Goal: Check status: Check status

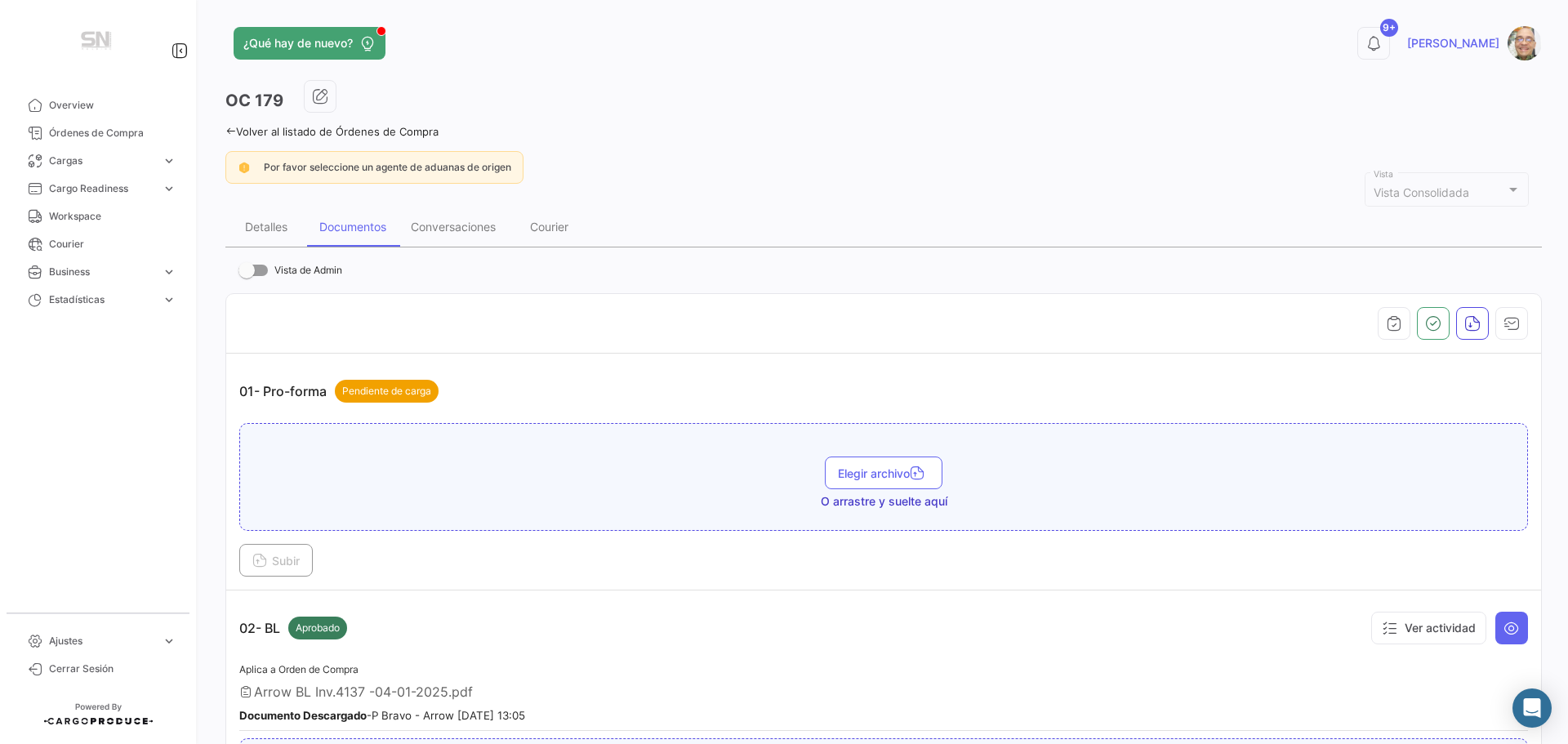
click at [224, 128] on div "¿Qué hay de nuevo? 9+ [PERSON_NAME] OC 179 Volver al listado de Órdenes de Comp…" at bounding box center [884, 372] width 1369 height 744
click at [229, 130] on icon at bounding box center [230, 131] width 11 height 11
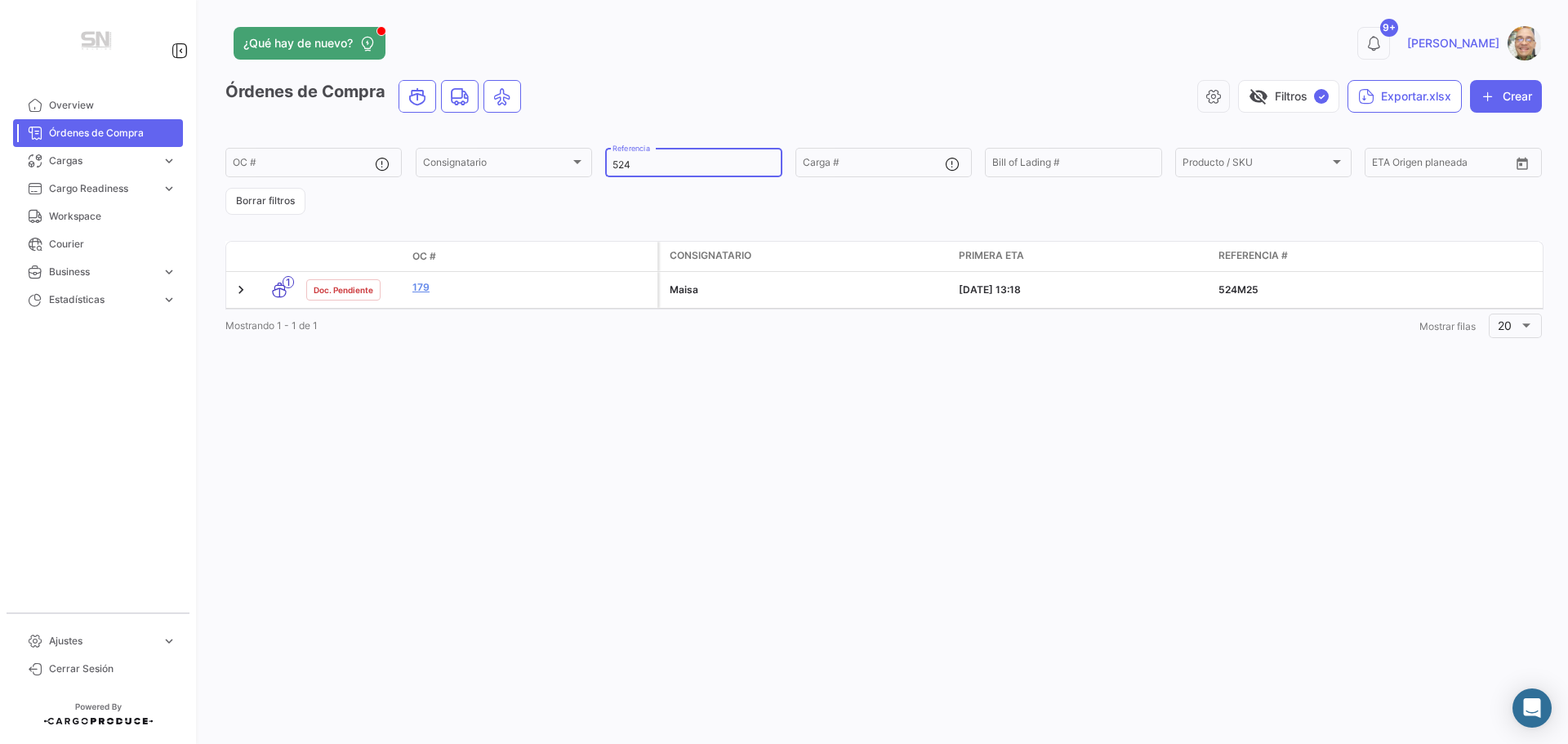
click at [663, 164] on input "524" at bounding box center [693, 165] width 162 height 12
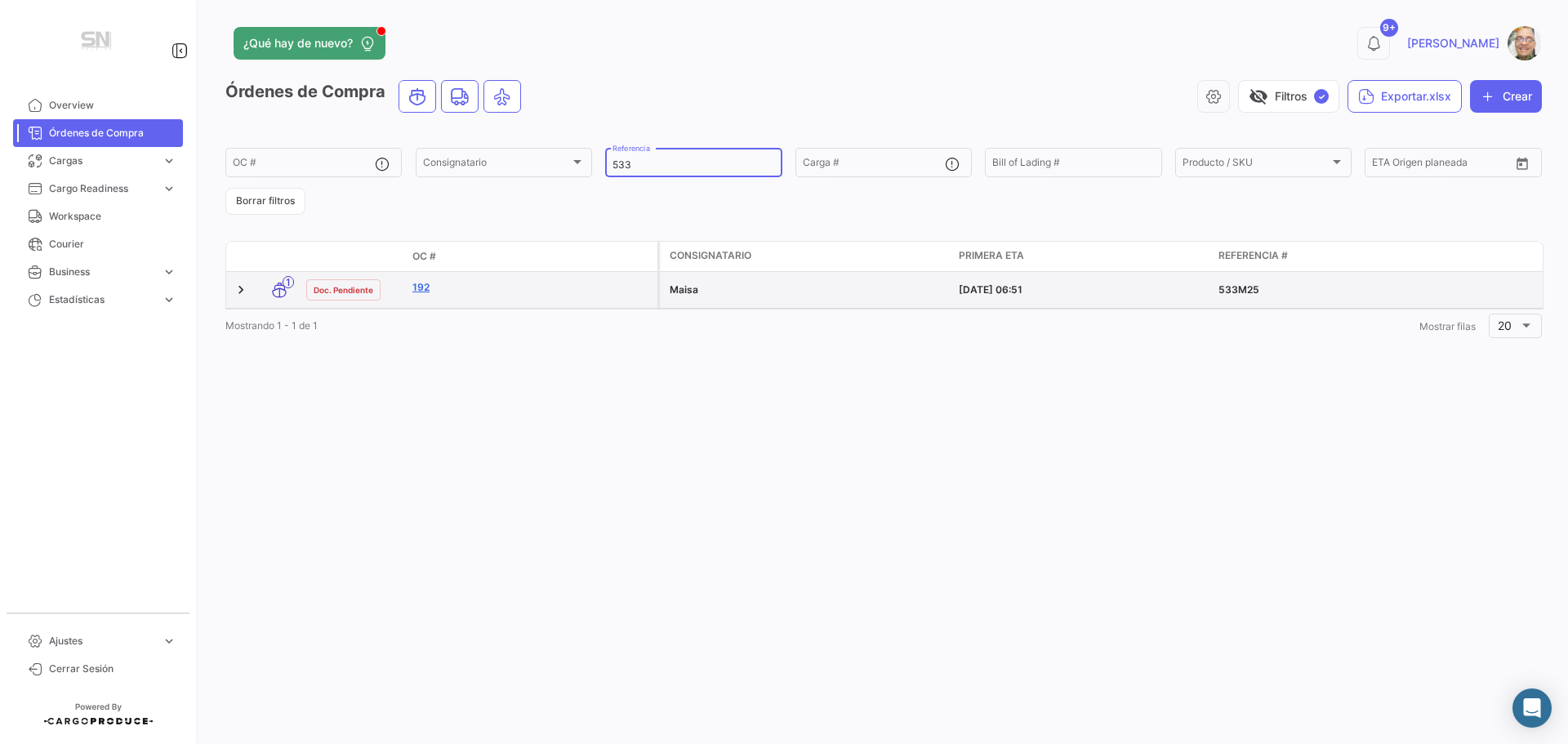
type input "533"
click at [467, 294] on link "192" at bounding box center [532, 287] width 239 height 14
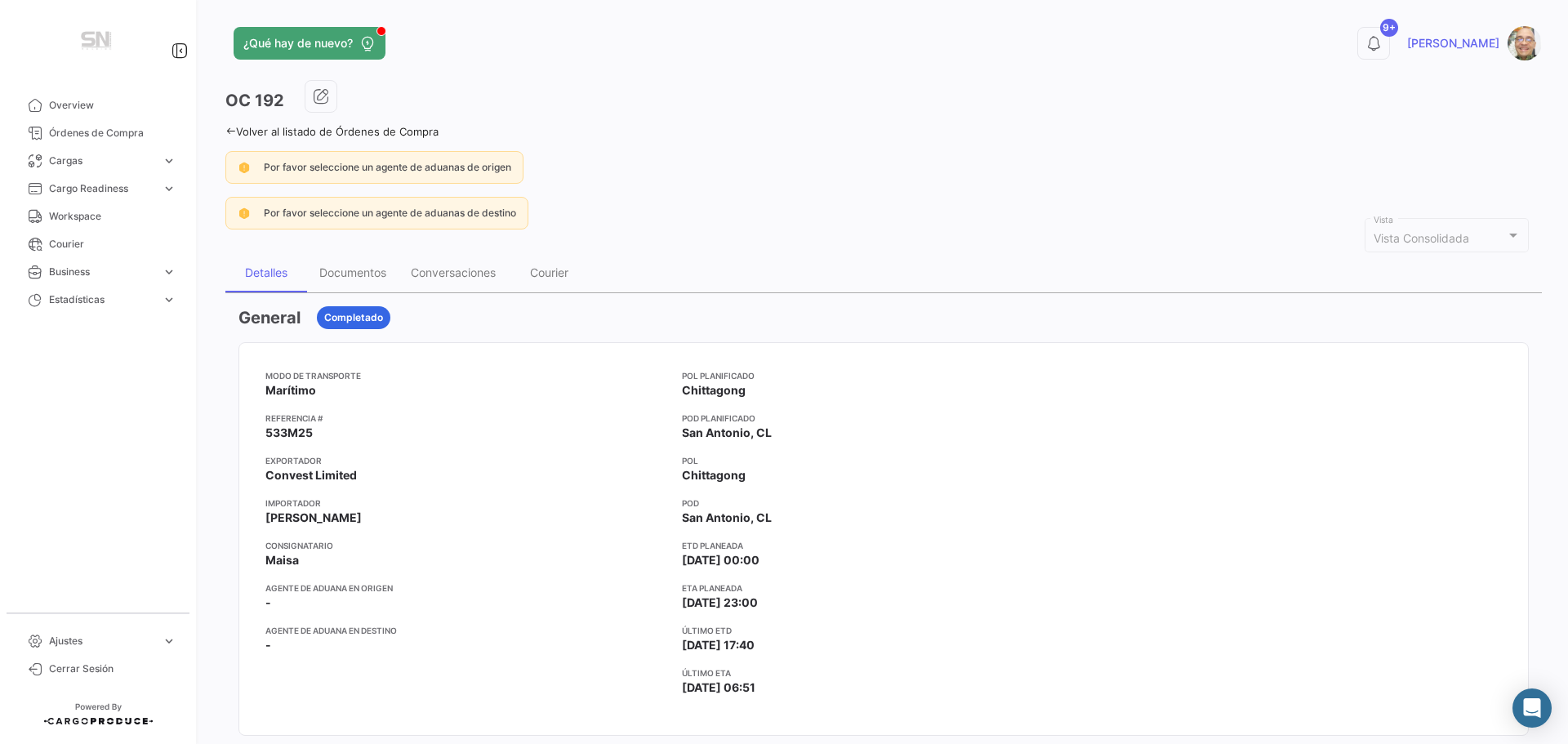
click at [228, 129] on icon at bounding box center [230, 131] width 11 height 11
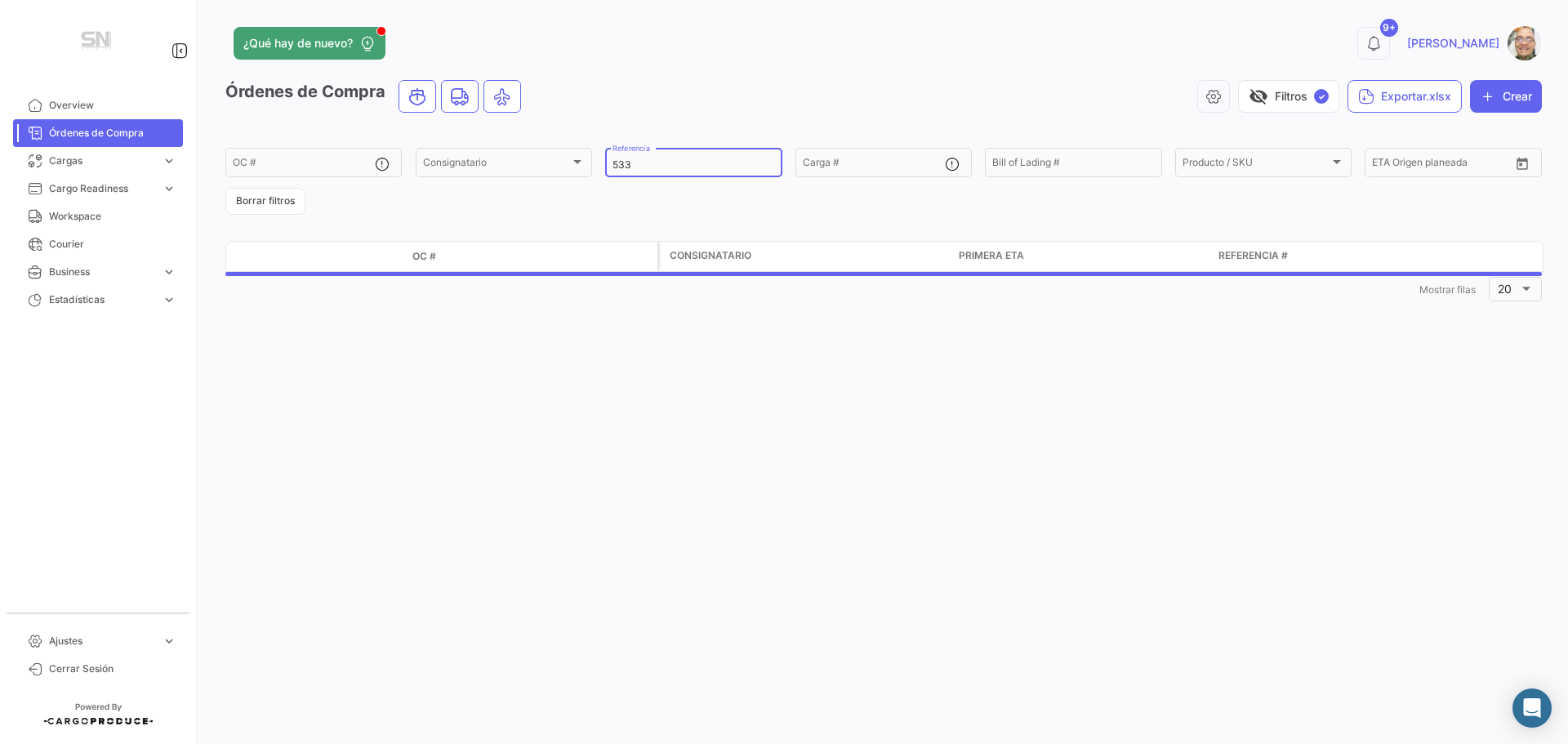
click at [661, 160] on input "533" at bounding box center [693, 165] width 162 height 12
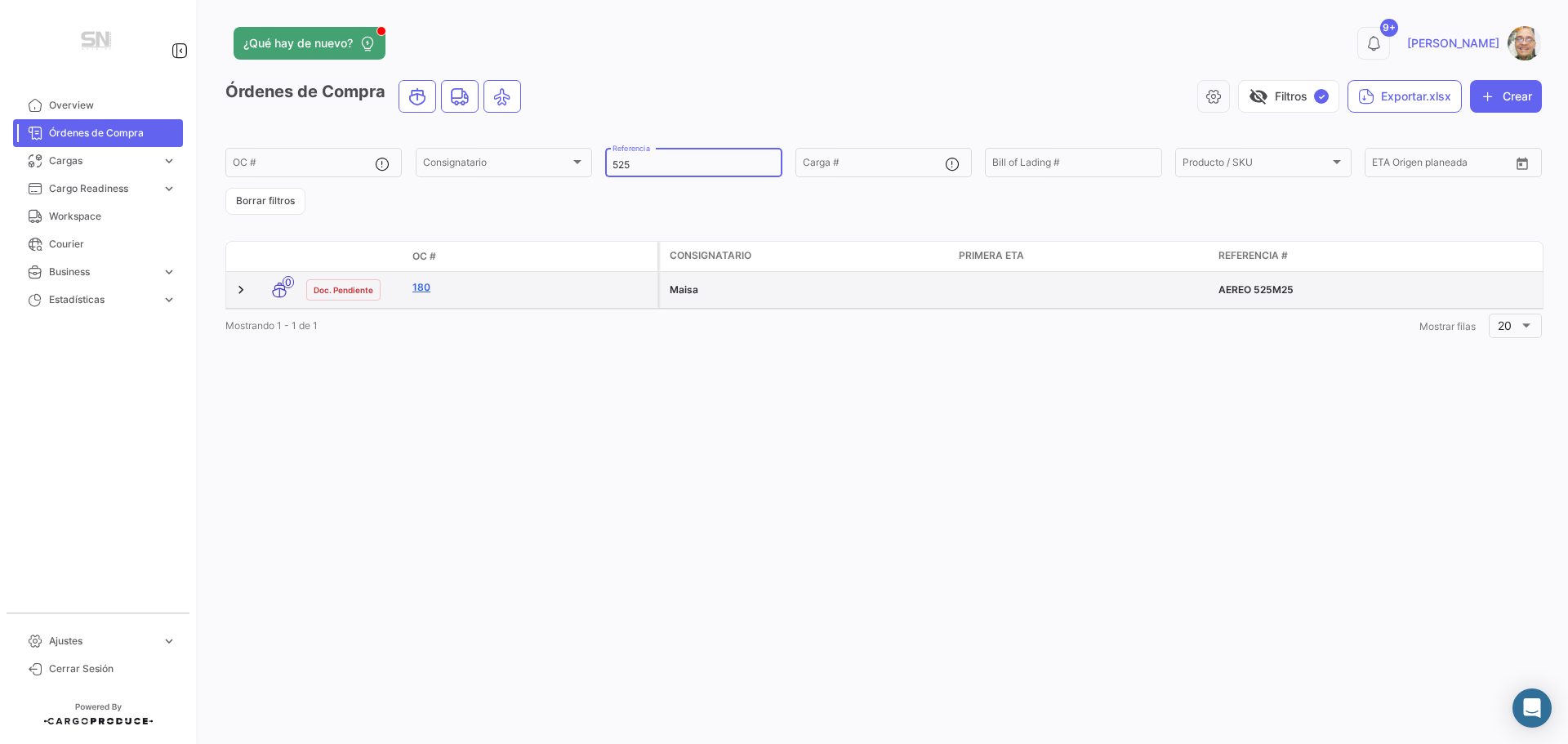
type input "525"
click at [431, 285] on link "180" at bounding box center [532, 287] width 239 height 14
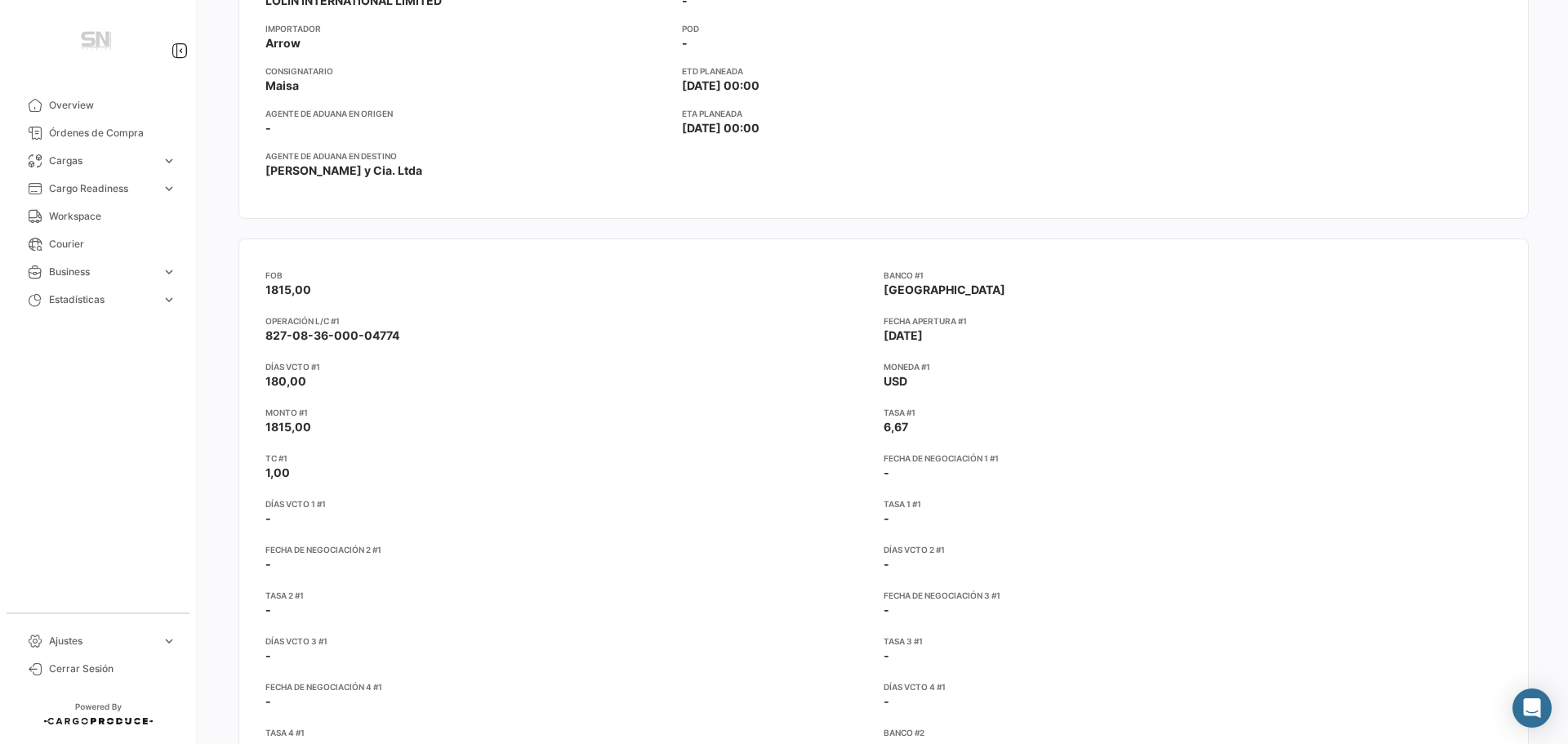
scroll to position [491, 0]
